Goal: Information Seeking & Learning: Learn about a topic

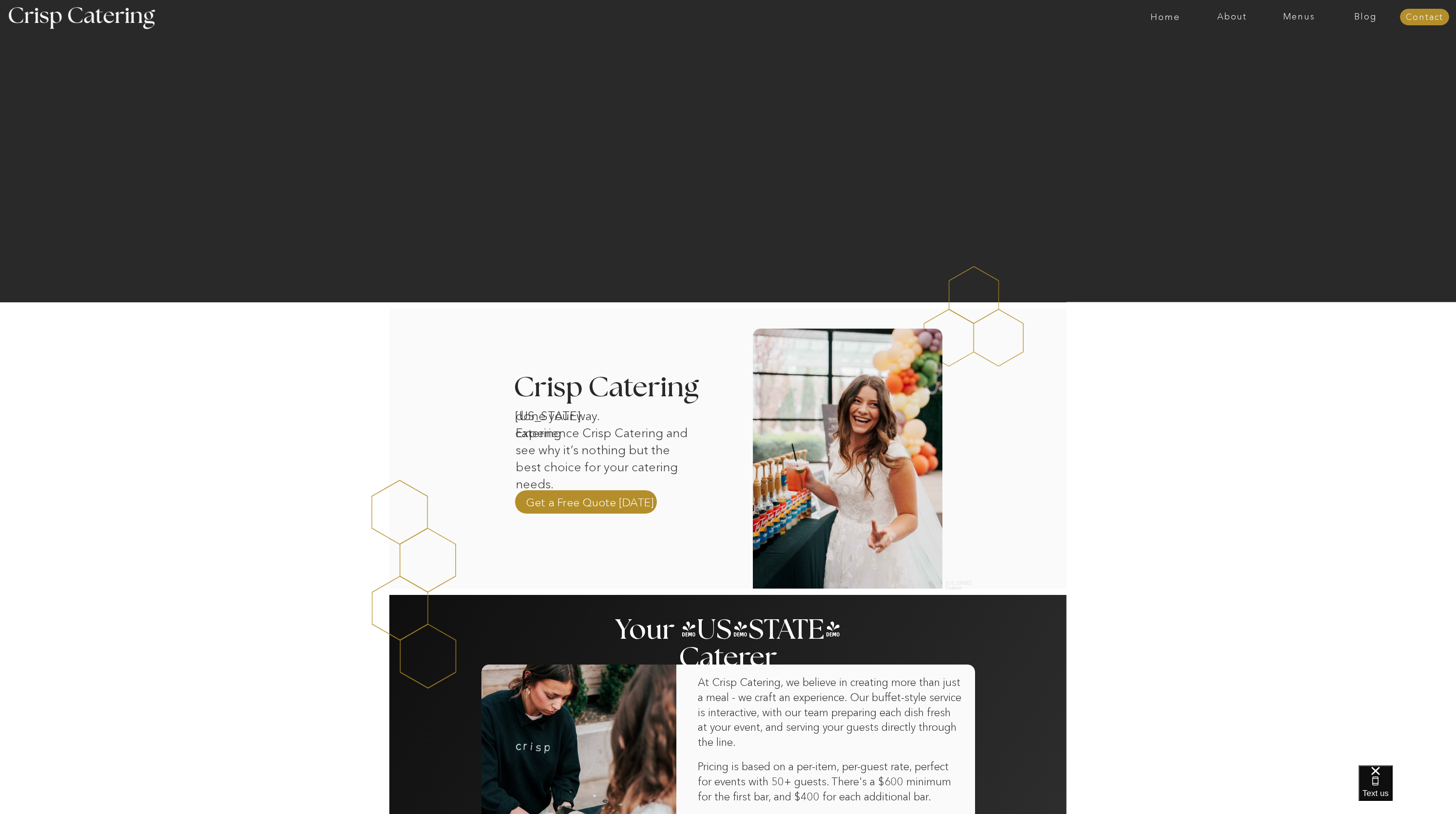
click at [1306, 7] on div at bounding box center [766, 17] width 1545 height 34
click at [1020, 11] on div "About Home Menus Contact Blog" at bounding box center [728, 17] width 585 height 34
click at [1305, 16] on nav "Menus" at bounding box center [1299, 17] width 67 height 10
click at [1230, 16] on nav "About" at bounding box center [1232, 17] width 67 height 10
click at [1288, 14] on nav "Menus" at bounding box center [1299, 17] width 67 height 10
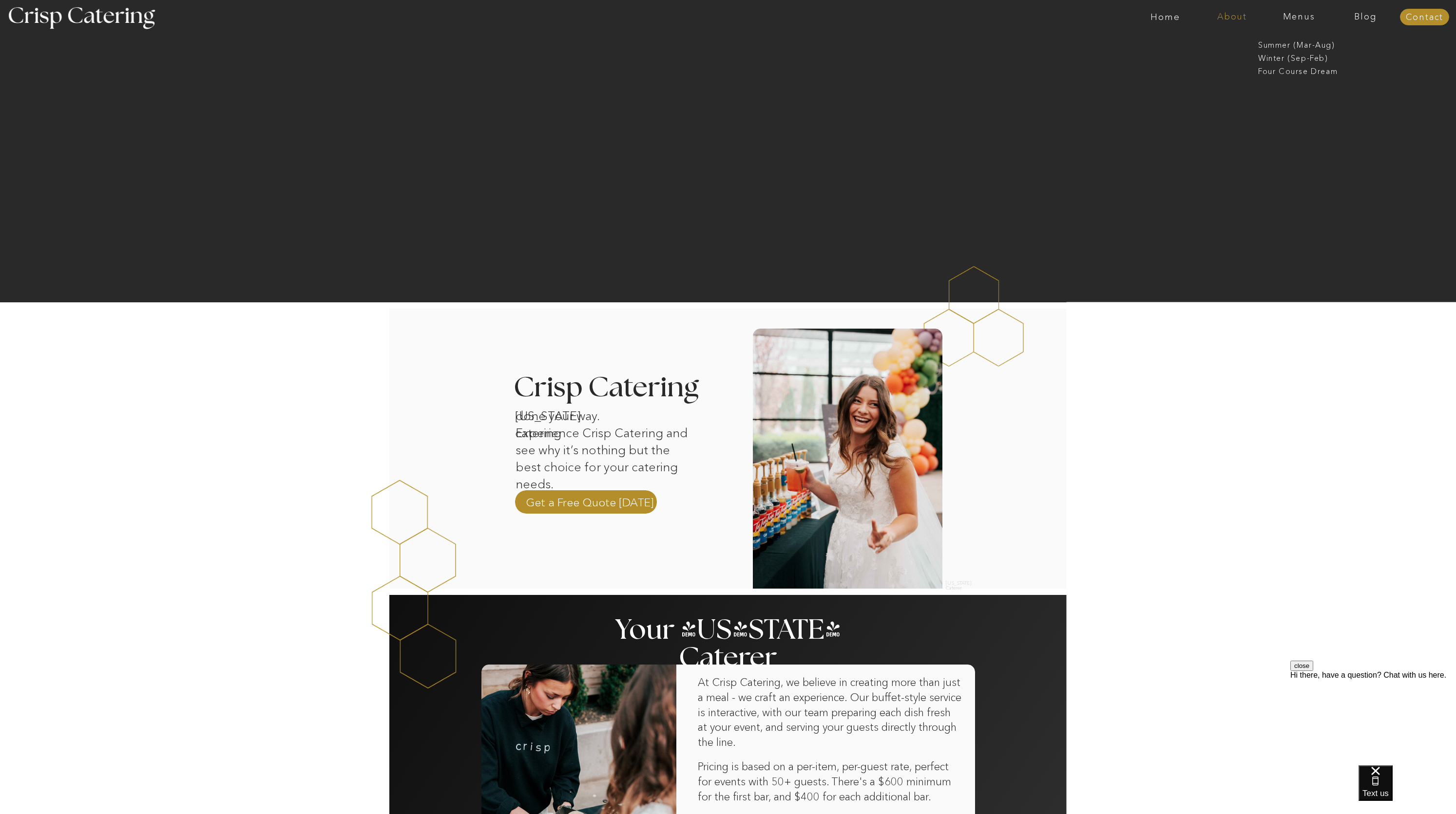
click at [1245, 16] on nav "About" at bounding box center [1232, 17] width 67 height 10
click at [1234, 56] on nav "Crisp Cares" at bounding box center [1234, 57] width 56 height 9
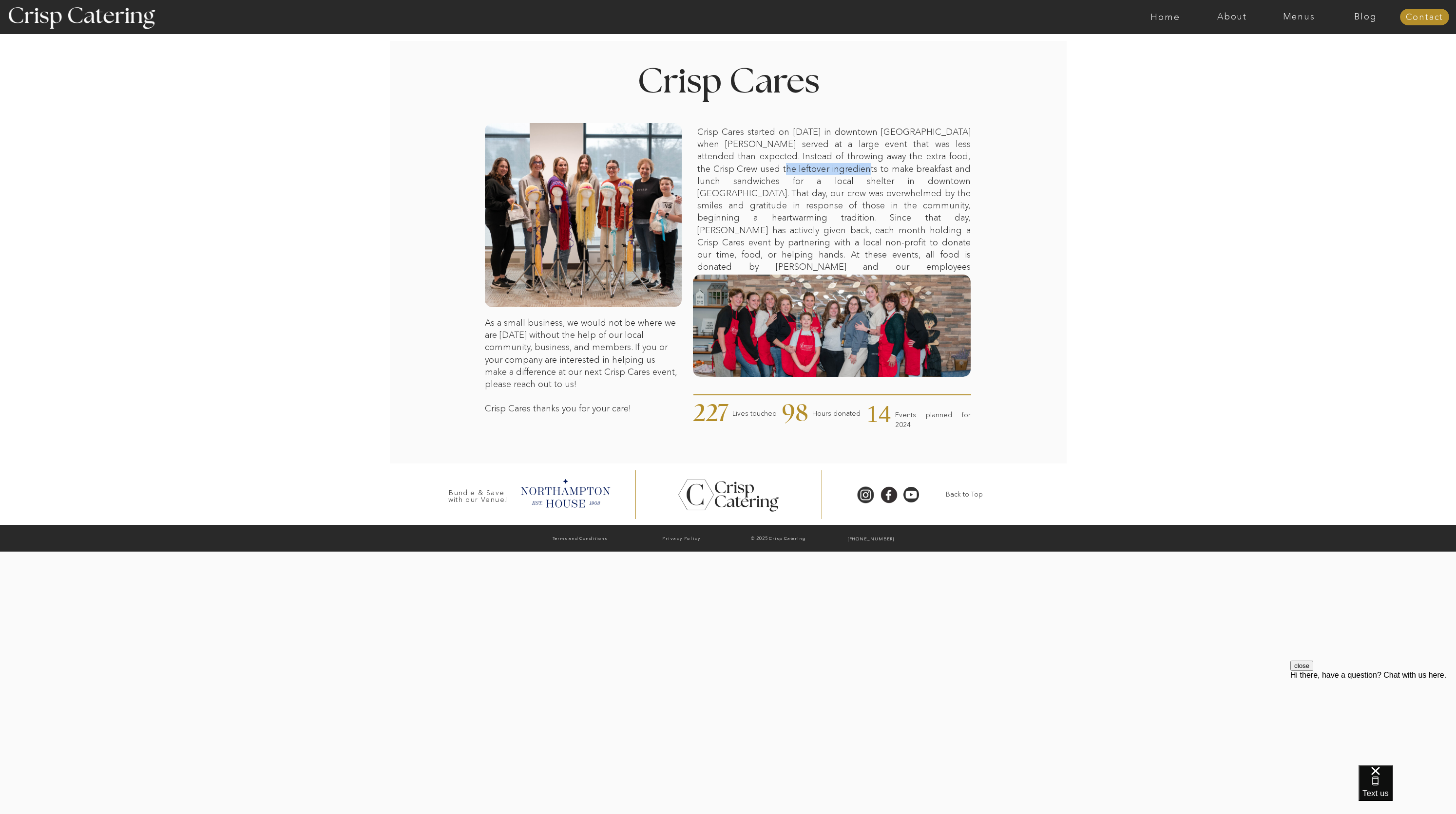
drag, startPoint x: 779, startPoint y: 169, endPoint x: 839, endPoint y: 169, distance: 60.0
click at [835, 171] on p "Crisp Cares started on June 24th 2024 in downtown Salt Lake City when Crisp ser…" at bounding box center [834, 195] width 274 height 140
click at [839, 169] on p "Crisp Cares started on June 24th 2024 in downtown Salt Lake City when Crisp ser…" at bounding box center [834, 195] width 274 height 140
drag, startPoint x: 751, startPoint y: 155, endPoint x: 858, endPoint y: 166, distance: 107.6
click at [858, 166] on p "Crisp Cares started on June 24th 2024 in downtown Salt Lake City when Crisp ser…" at bounding box center [834, 195] width 274 height 140
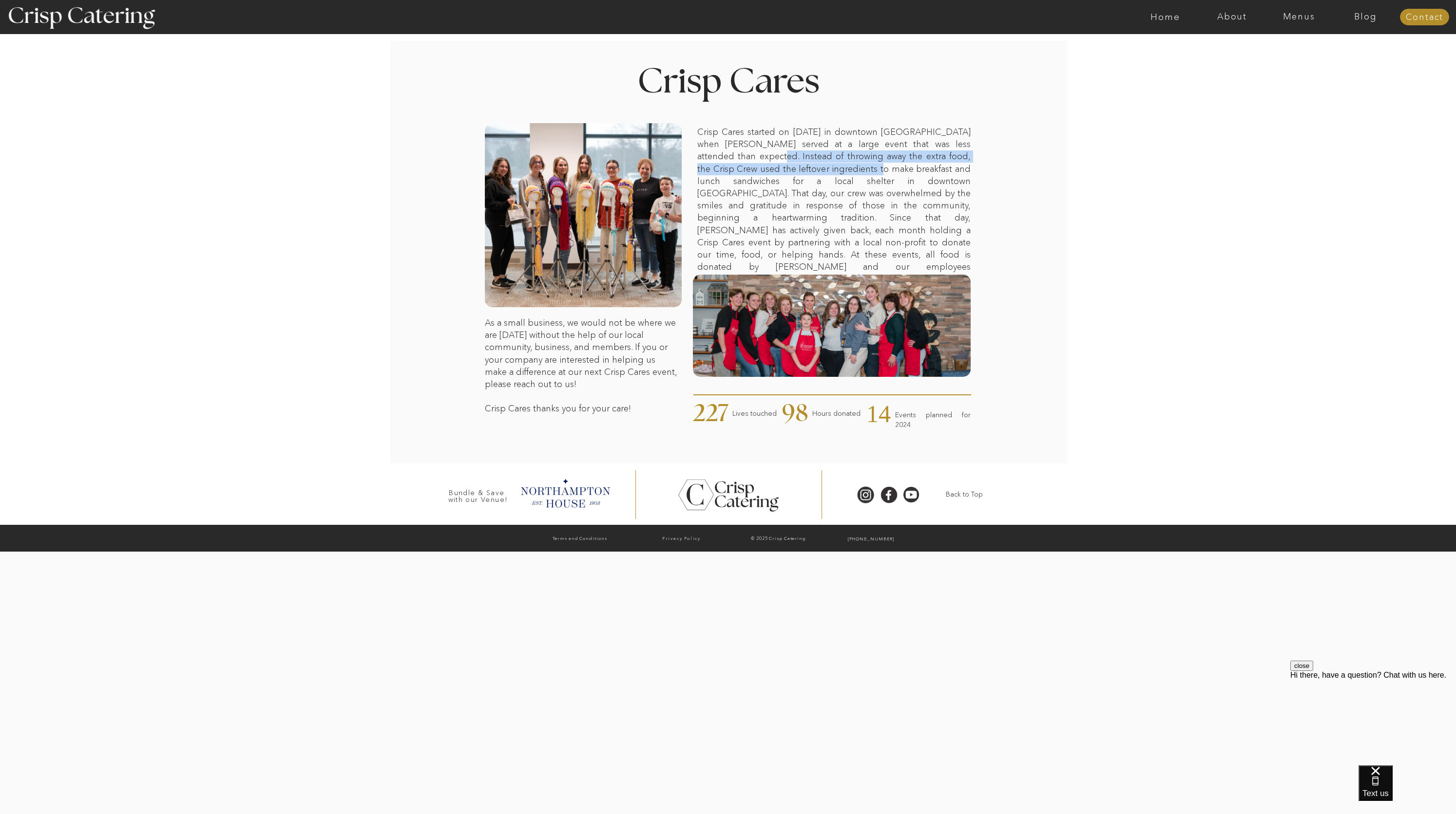
click at [858, 166] on p "Crisp Cares started on June 24th 2024 in downtown Salt Lake City when Crisp ser…" at bounding box center [834, 195] width 274 height 140
drag, startPoint x: 744, startPoint y: 220, endPoint x: 889, endPoint y: 190, distance: 148.1
click at [757, 220] on p "Crisp Cares started on June 24th 2024 in downtown Salt Lake City when Crisp ser…" at bounding box center [834, 195] width 274 height 140
click at [1279, 18] on nav "Menus" at bounding box center [1299, 17] width 67 height 10
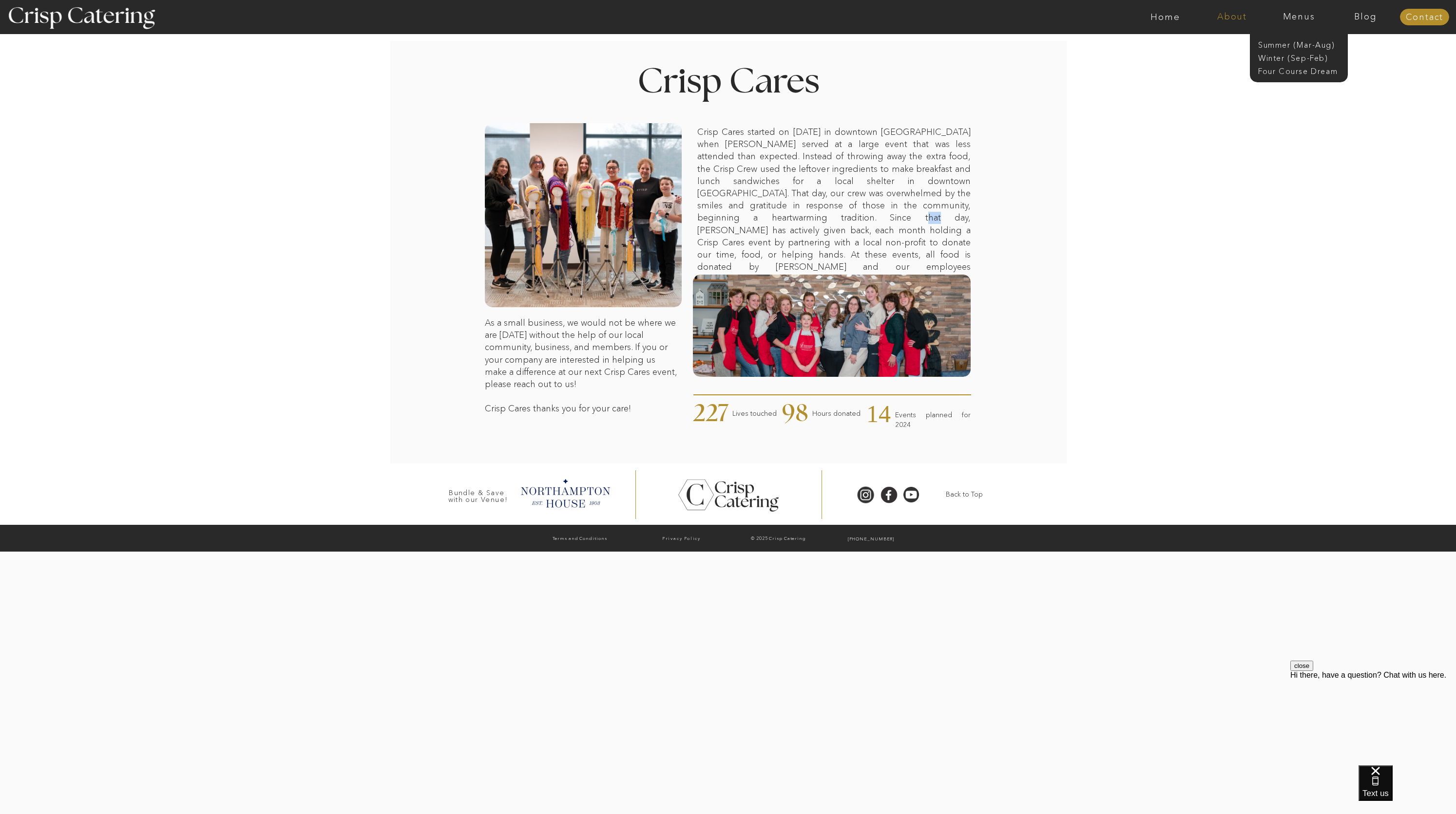
click at [1238, 19] on nav "About" at bounding box center [1232, 17] width 67 height 10
click at [1303, 18] on nav "Menus" at bounding box center [1299, 17] width 67 height 10
click at [1232, 18] on nav "About" at bounding box center [1232, 17] width 67 height 10
click at [1362, 16] on nav "Blog" at bounding box center [1366, 17] width 67 height 10
